Goal: Task Accomplishment & Management: Complete application form

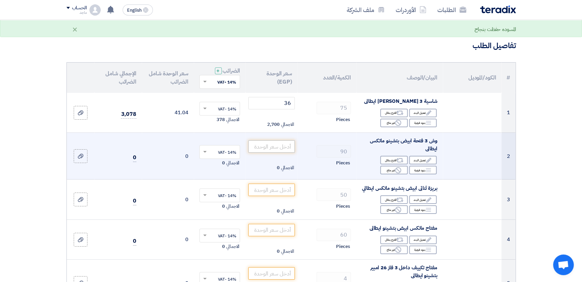
type input "36"
click at [277, 149] on input "number" at bounding box center [271, 147] width 46 height 12
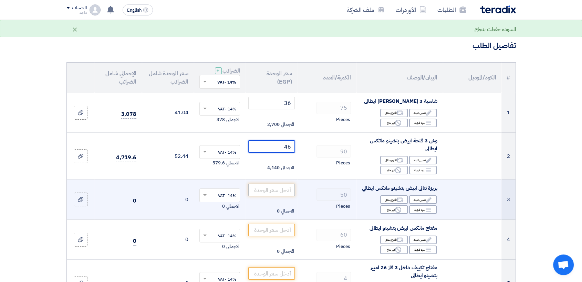
type input "46"
click at [278, 196] on input "number" at bounding box center [271, 190] width 46 height 12
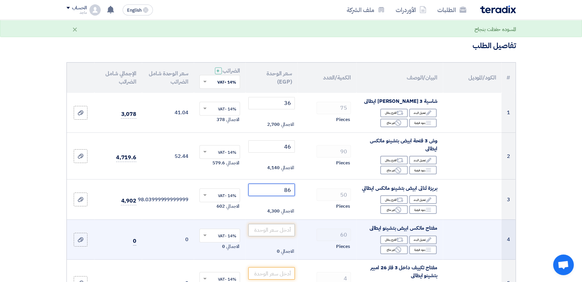
type input "86"
click at [276, 232] on input "number" at bounding box center [271, 230] width 46 height 12
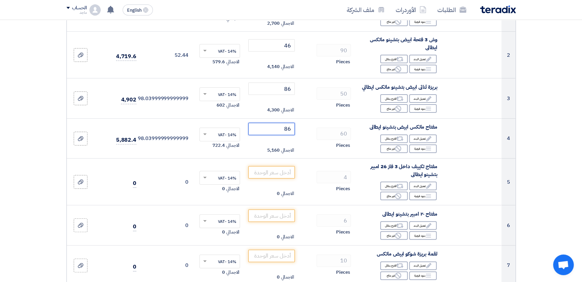
scroll to position [150, 0]
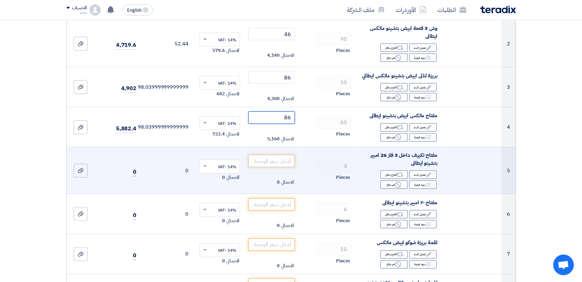
type input "86"
click at [278, 167] on input "number" at bounding box center [271, 161] width 46 height 12
type input "2"
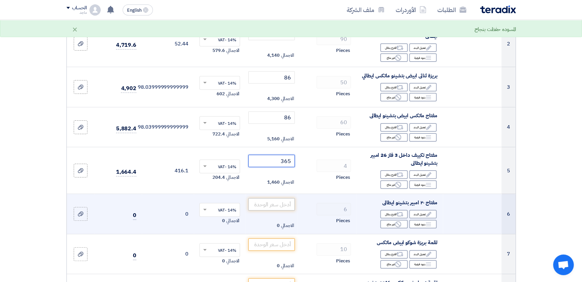
type input "365"
click at [277, 209] on input "number" at bounding box center [271, 204] width 46 height 12
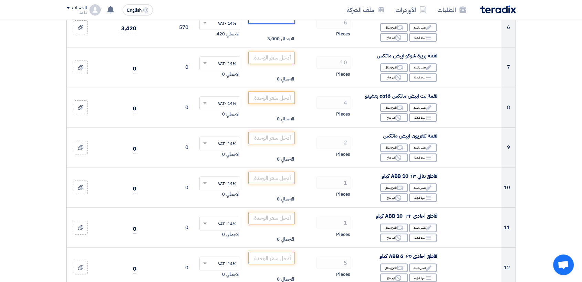
scroll to position [331, 0]
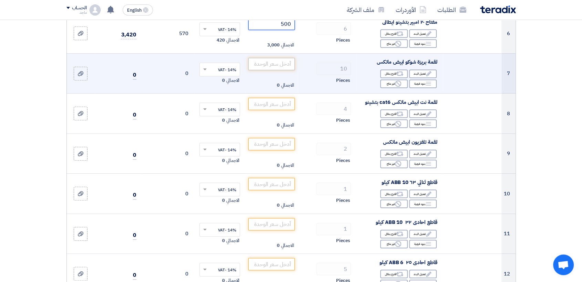
type input "500"
click at [272, 70] on input "number" at bounding box center [271, 64] width 46 height 12
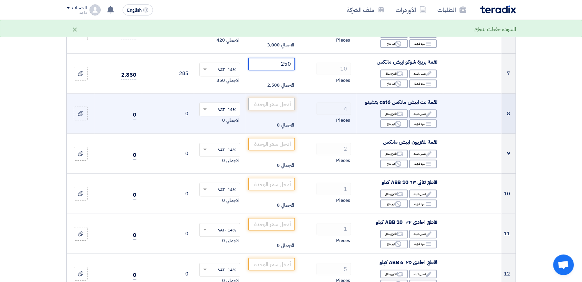
type input "250"
click at [273, 110] on input "number" at bounding box center [271, 104] width 46 height 12
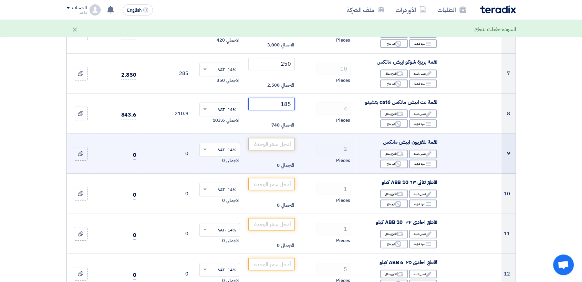
type input "185"
click at [284, 151] on input "number" at bounding box center [271, 144] width 46 height 12
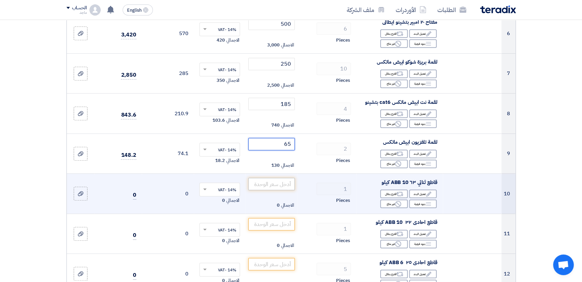
type input "65"
click at [281, 190] on input "number" at bounding box center [271, 184] width 46 height 12
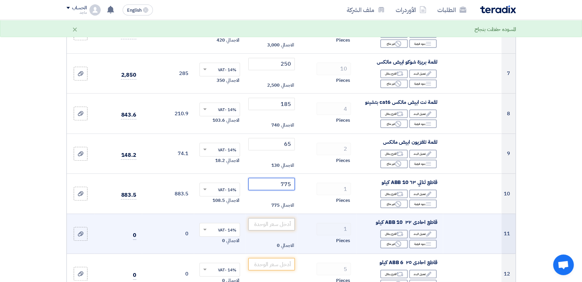
type input "775"
click at [282, 231] on input "number" at bounding box center [271, 224] width 46 height 12
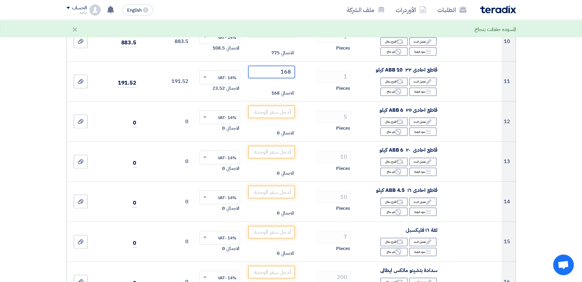
scroll to position [469, 0]
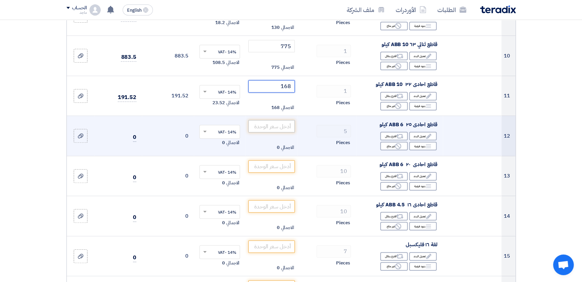
type input "168"
click at [259, 131] on input "number" at bounding box center [271, 126] width 46 height 12
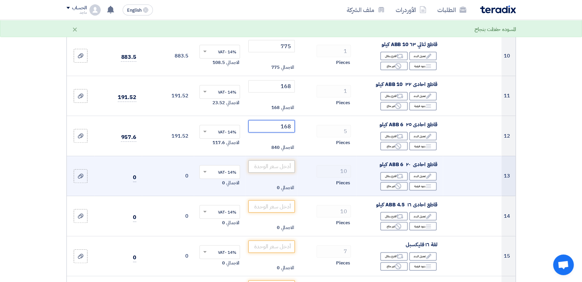
type input "168"
click at [264, 173] on input "number" at bounding box center [271, 166] width 46 height 12
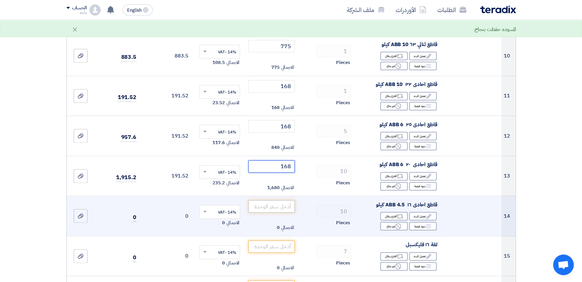
type input "168"
click at [282, 213] on input "number" at bounding box center [271, 206] width 46 height 12
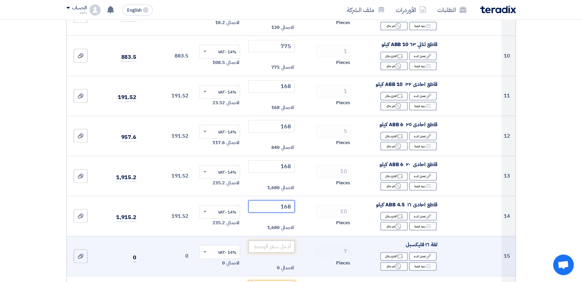
type input "168"
click at [279, 253] on input "number" at bounding box center [271, 247] width 46 height 12
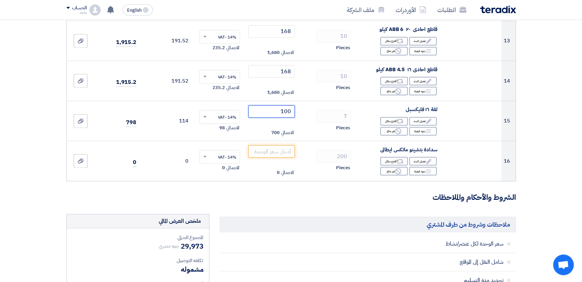
scroll to position [607, 0]
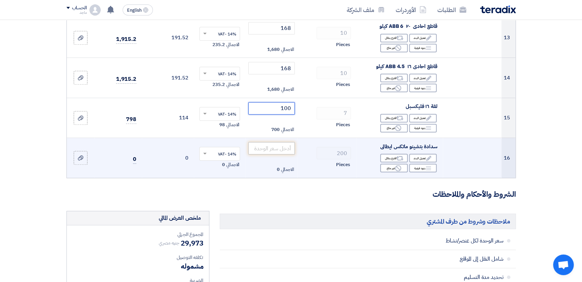
type input "100"
click at [288, 155] on input "number" at bounding box center [271, 148] width 46 height 12
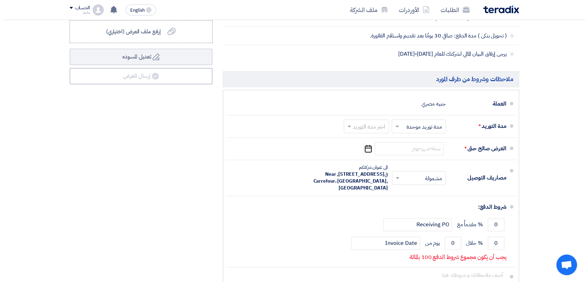
scroll to position [923, 0]
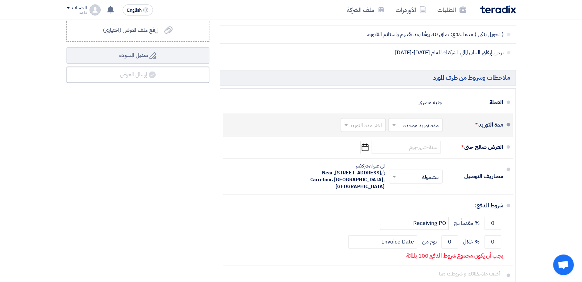
type input "6"
click at [354, 131] on input "text" at bounding box center [362, 126] width 42 height 10
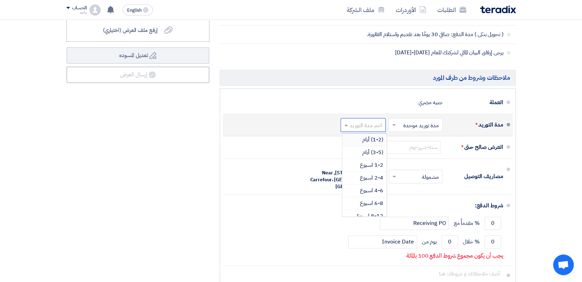
click at [352, 142] on div "(1-2) أيام" at bounding box center [364, 140] width 44 height 13
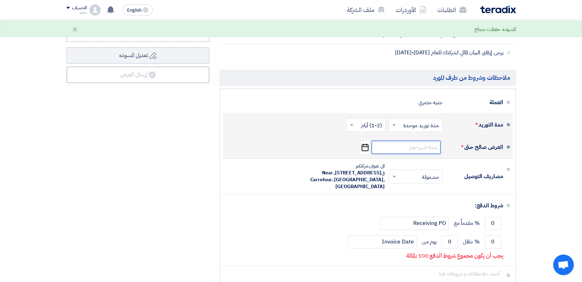
click at [401, 149] on input at bounding box center [406, 147] width 69 height 13
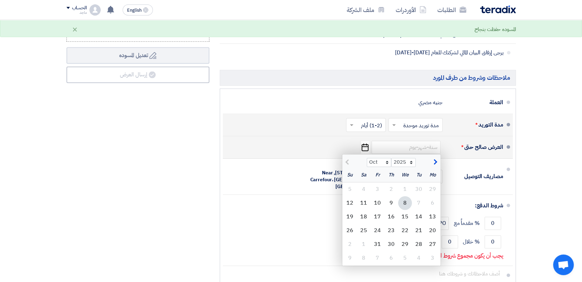
click at [406, 209] on div "8" at bounding box center [405, 203] width 14 height 14
type input "10/8/2025"
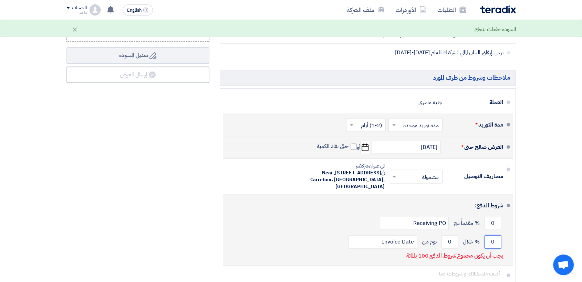
click at [487, 249] on input "0" at bounding box center [493, 242] width 17 height 13
type input "100"
click at [443, 249] on input "0" at bounding box center [450, 242] width 17 height 13
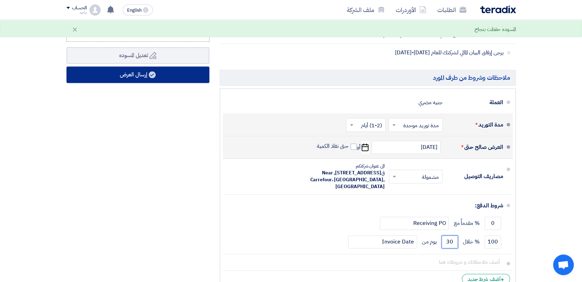
type input "30"
click at [153, 78] on use at bounding box center [152, 74] width 7 height 7
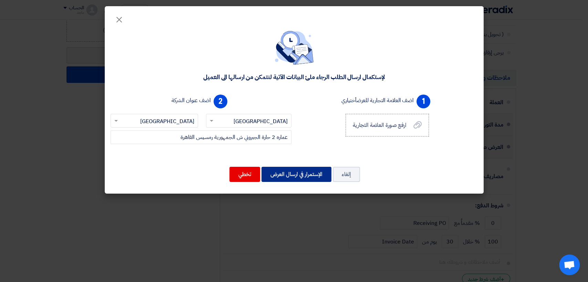
click at [303, 175] on button "الإستمرار في ارسال العرض" at bounding box center [296, 174] width 70 height 15
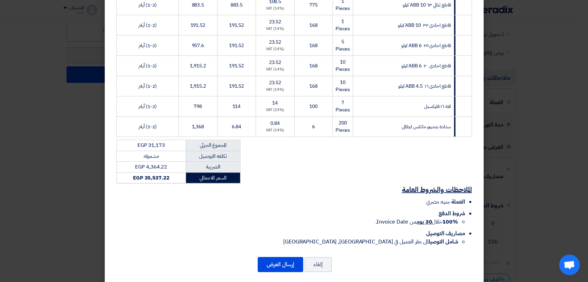
scroll to position [325, 0]
click at [281, 258] on button "إرسال العرض" at bounding box center [280, 264] width 45 height 15
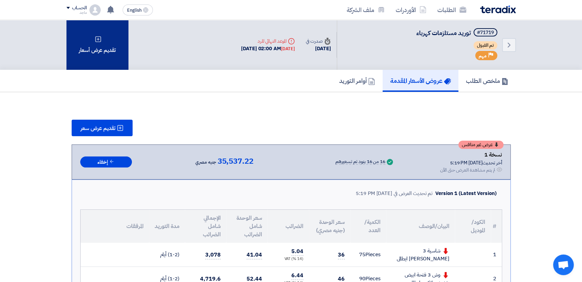
click at [107, 68] on div "تقديم عرض أسعار" at bounding box center [97, 45] width 62 height 50
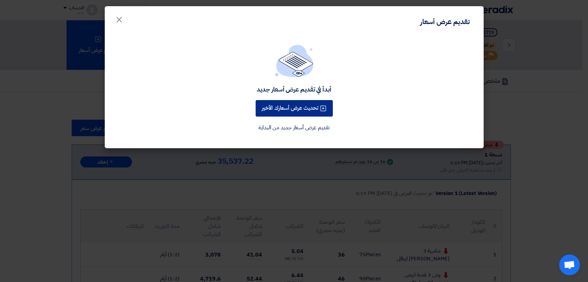
click at [302, 108] on button "تحديث عرض أسعارك الأخير" at bounding box center [294, 108] width 77 height 17
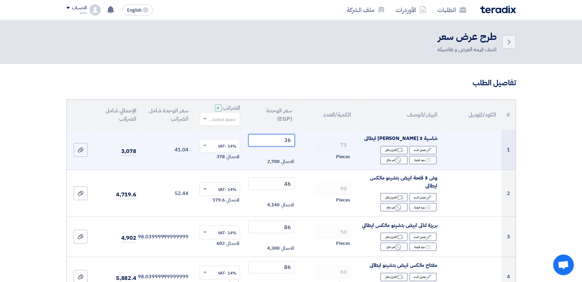
click at [275, 141] on input "36" at bounding box center [271, 140] width 46 height 12
